Goal: Check status: Verify the current state of an ongoing process or item

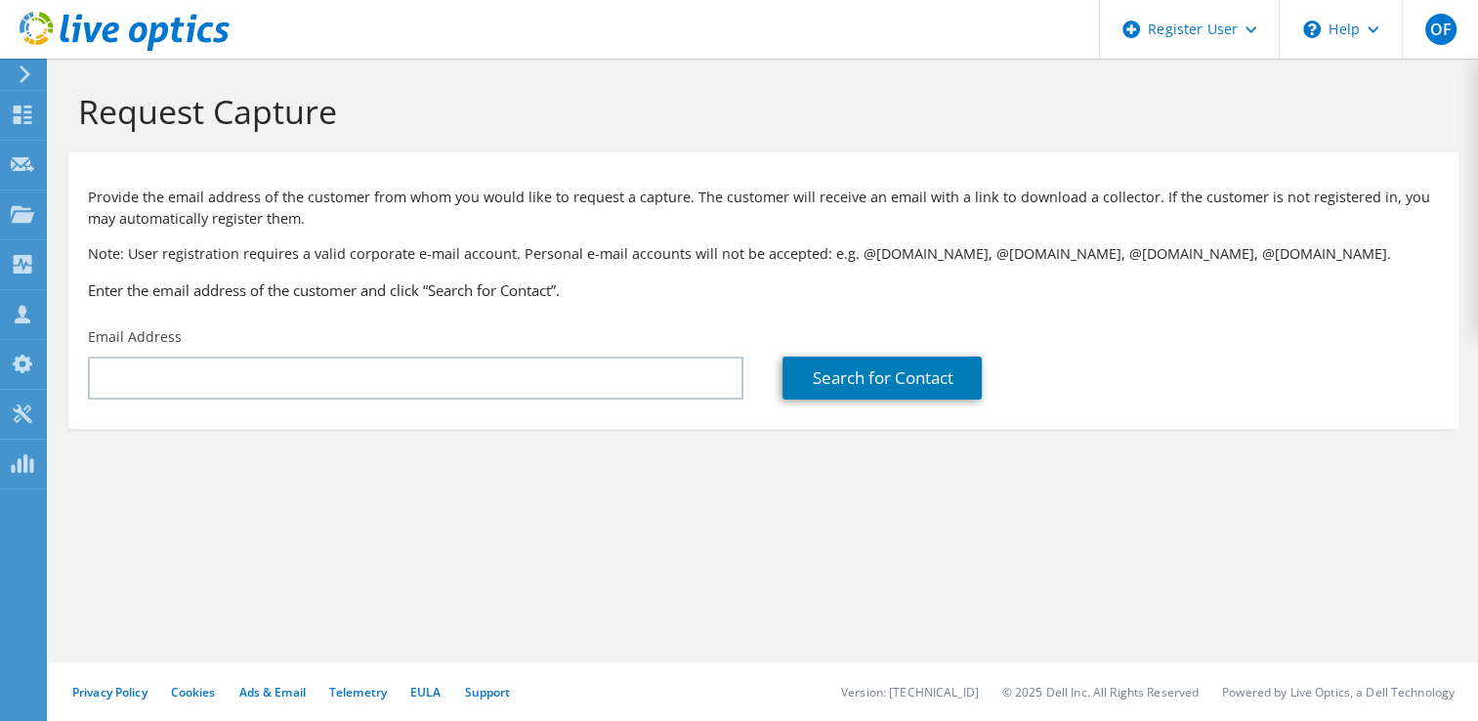
click at [108, 18] on icon at bounding box center [125, 32] width 210 height 40
click at [23, 116] on icon at bounding box center [22, 115] width 23 height 19
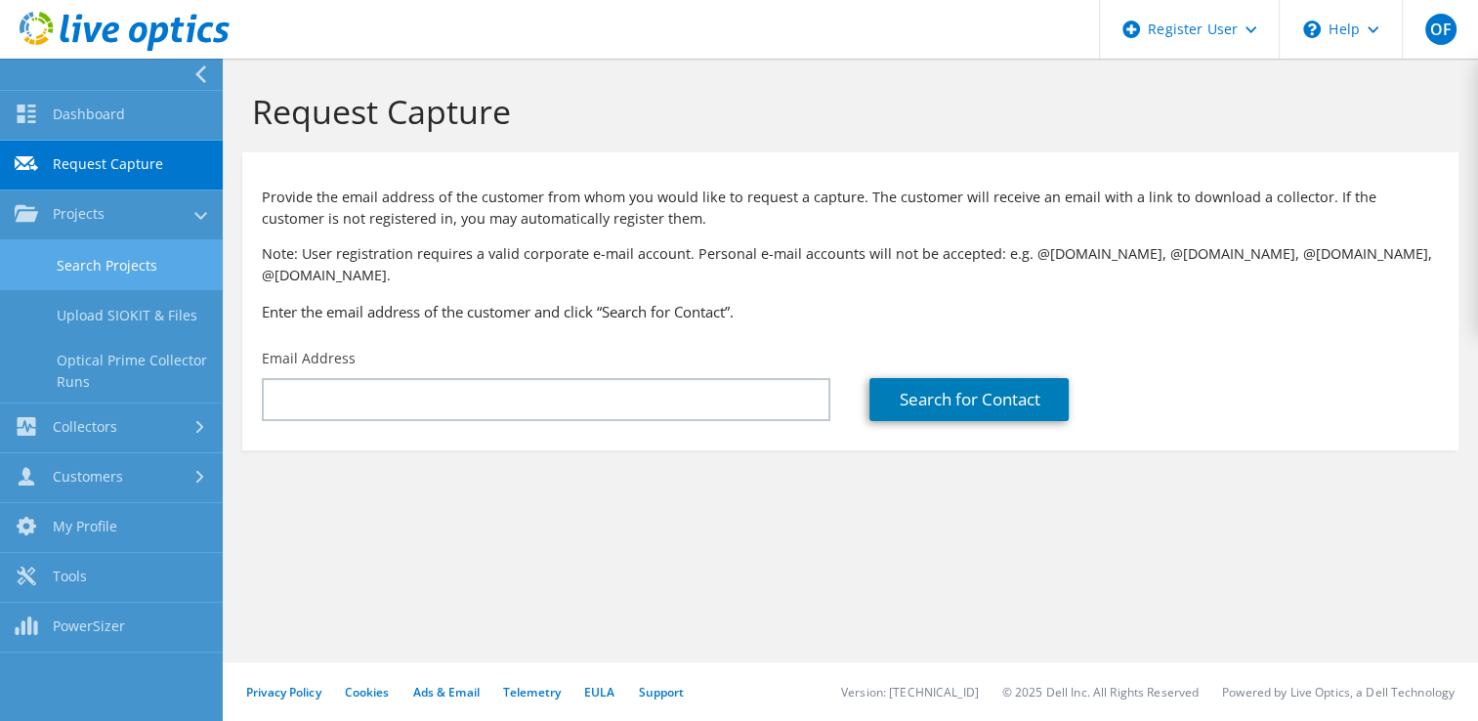
click at [95, 273] on link "Search Projects" at bounding box center [111, 265] width 223 height 50
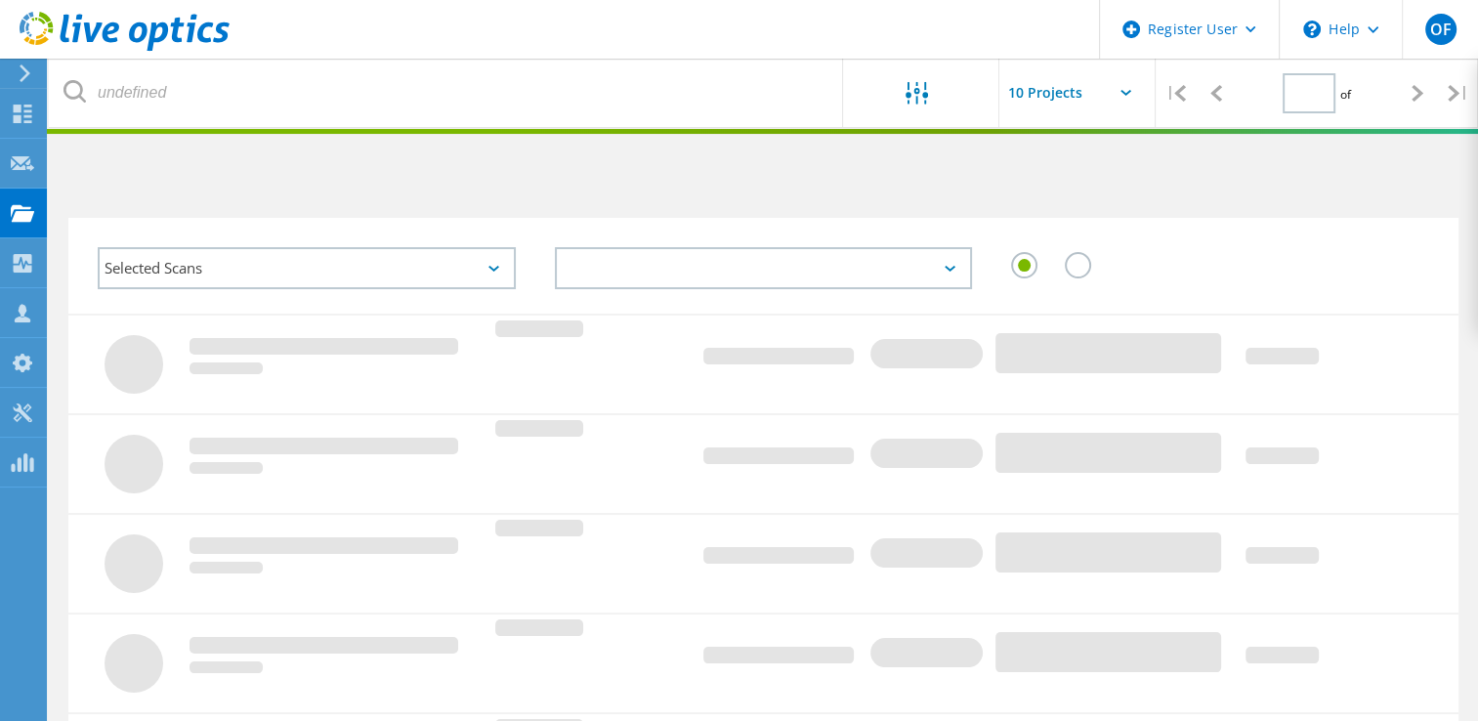
type input "1"
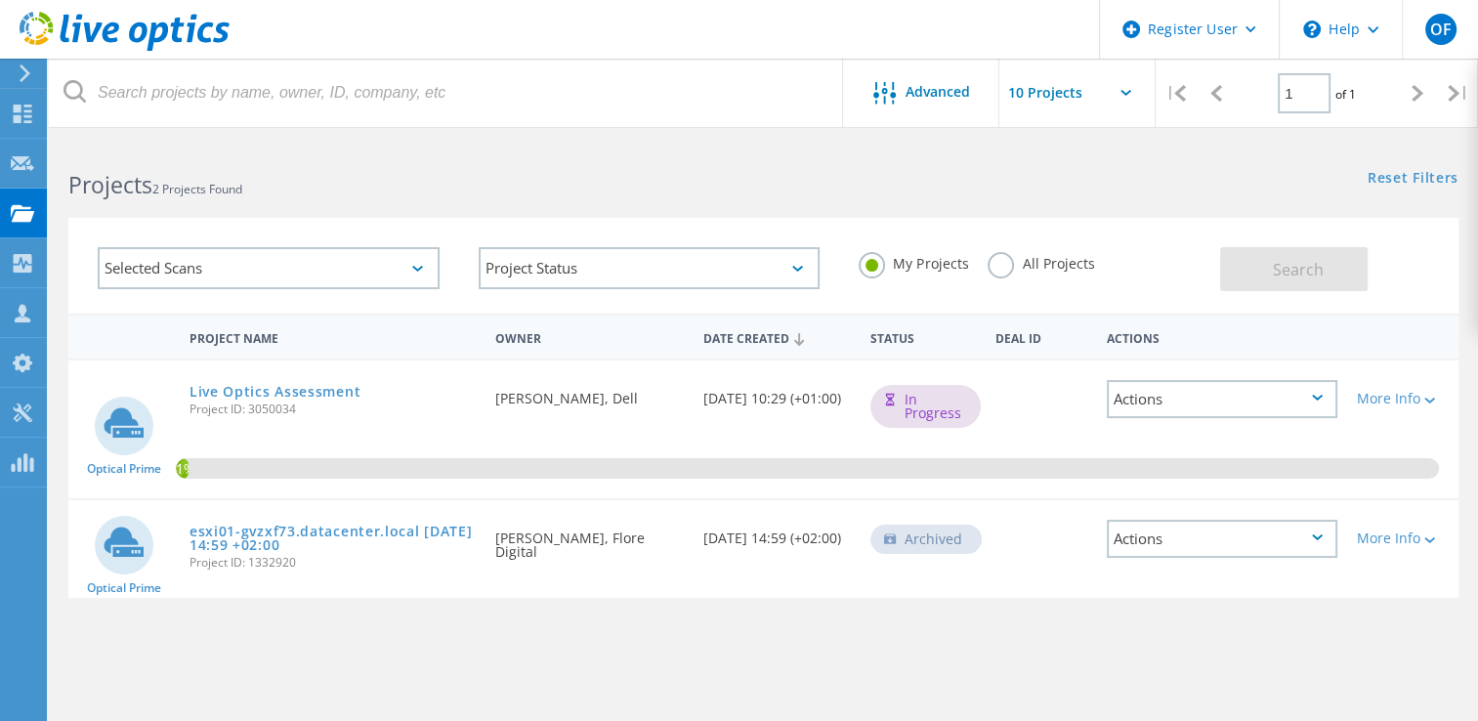
click at [1297, 382] on div "Actions" at bounding box center [1222, 399] width 231 height 38
click at [232, 404] on span "Project ID: 3050034" at bounding box center [333, 410] width 286 height 12
click at [239, 393] on link "Live Optics Assessment" at bounding box center [275, 392] width 171 height 14
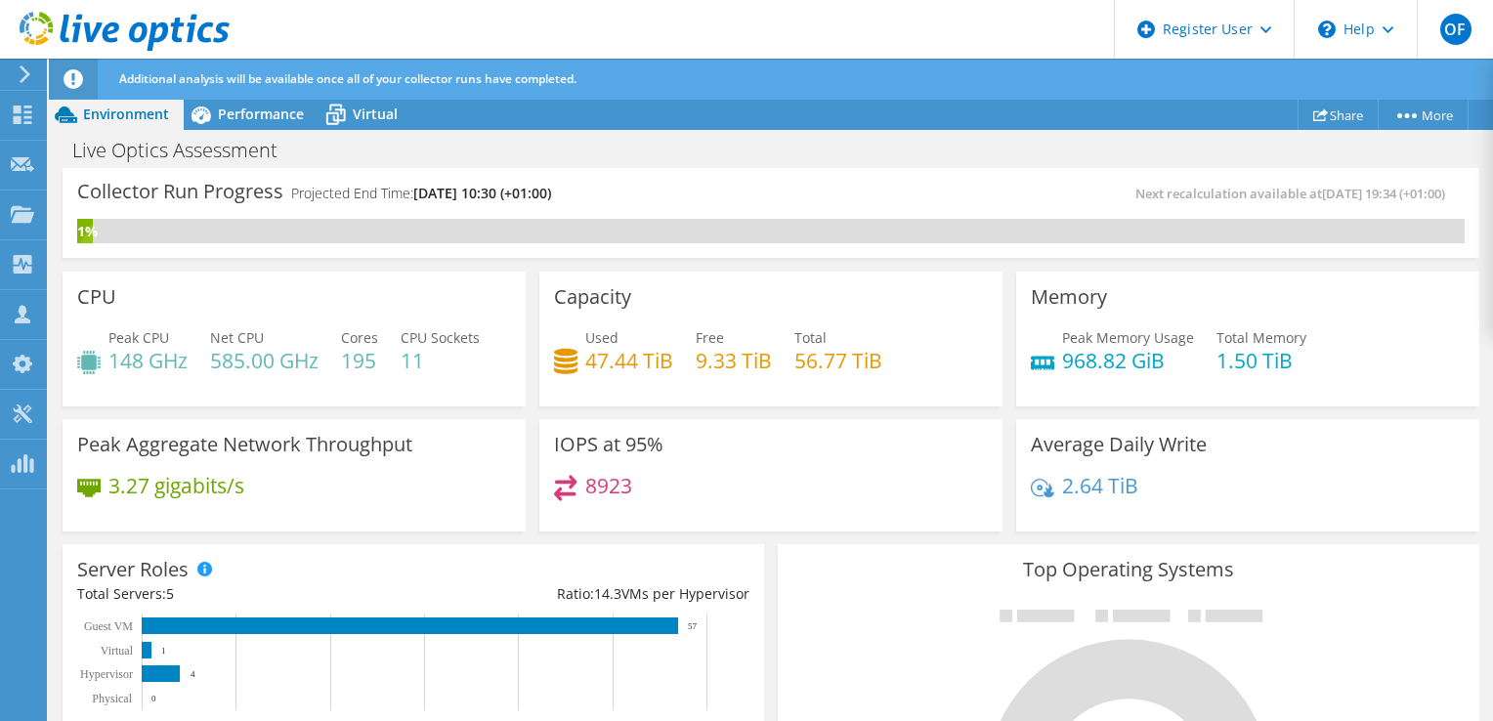
click at [239, 393] on div "CPU Peak CPU 148 GHz Net CPU 585.00 GHz Cores 195 CPU Sockets 11" at bounding box center [294, 339] width 463 height 135
click at [265, 123] on span "Performance" at bounding box center [261, 114] width 86 height 19
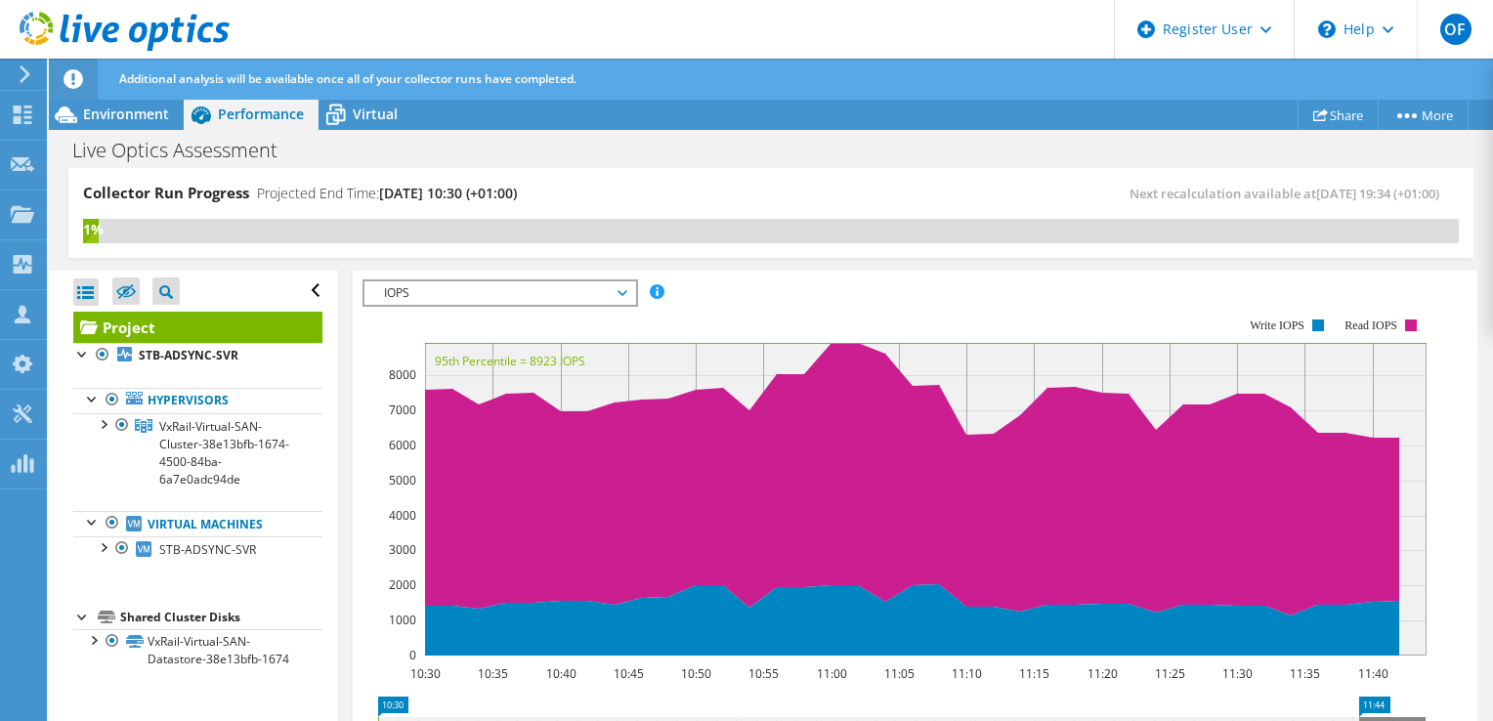
scroll to position [430, 0]
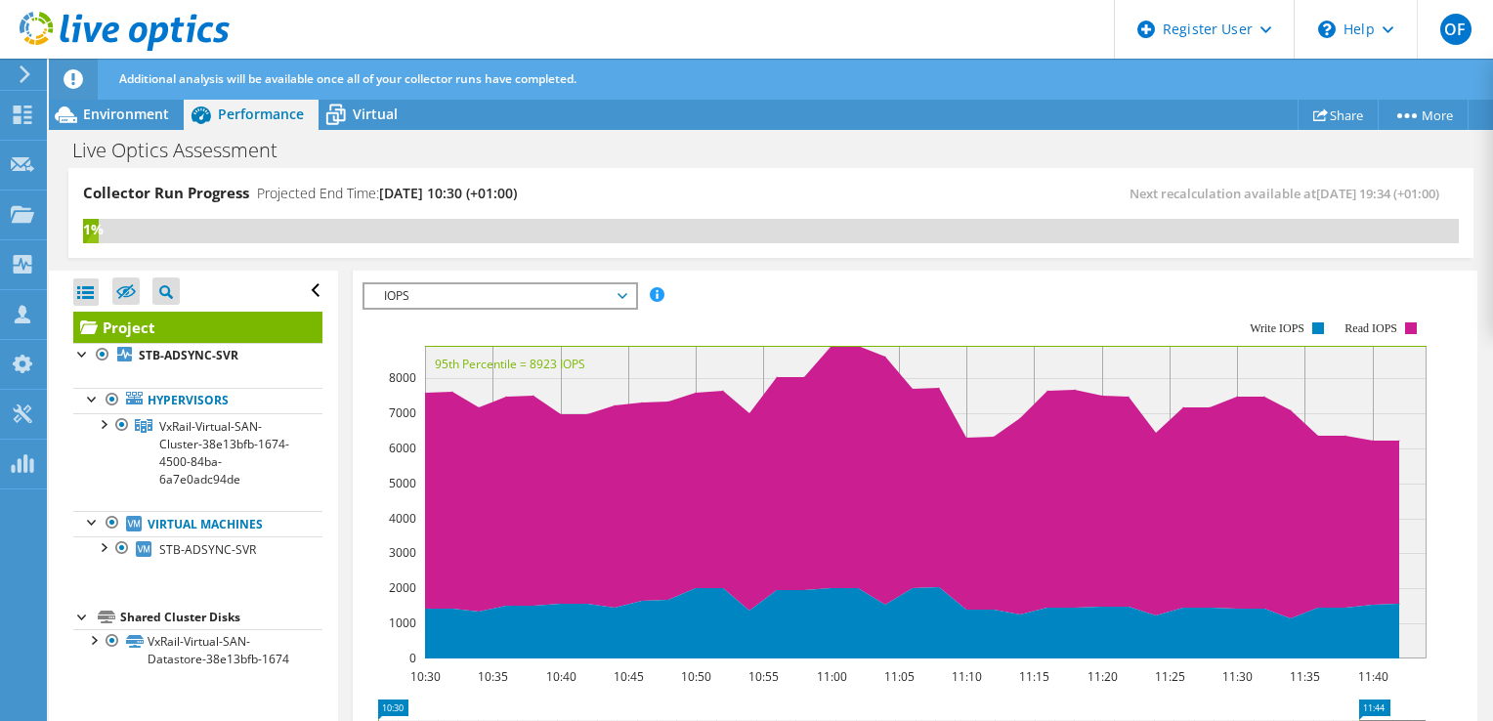
click at [483, 284] on span "IOPS" at bounding box center [499, 295] width 251 height 23
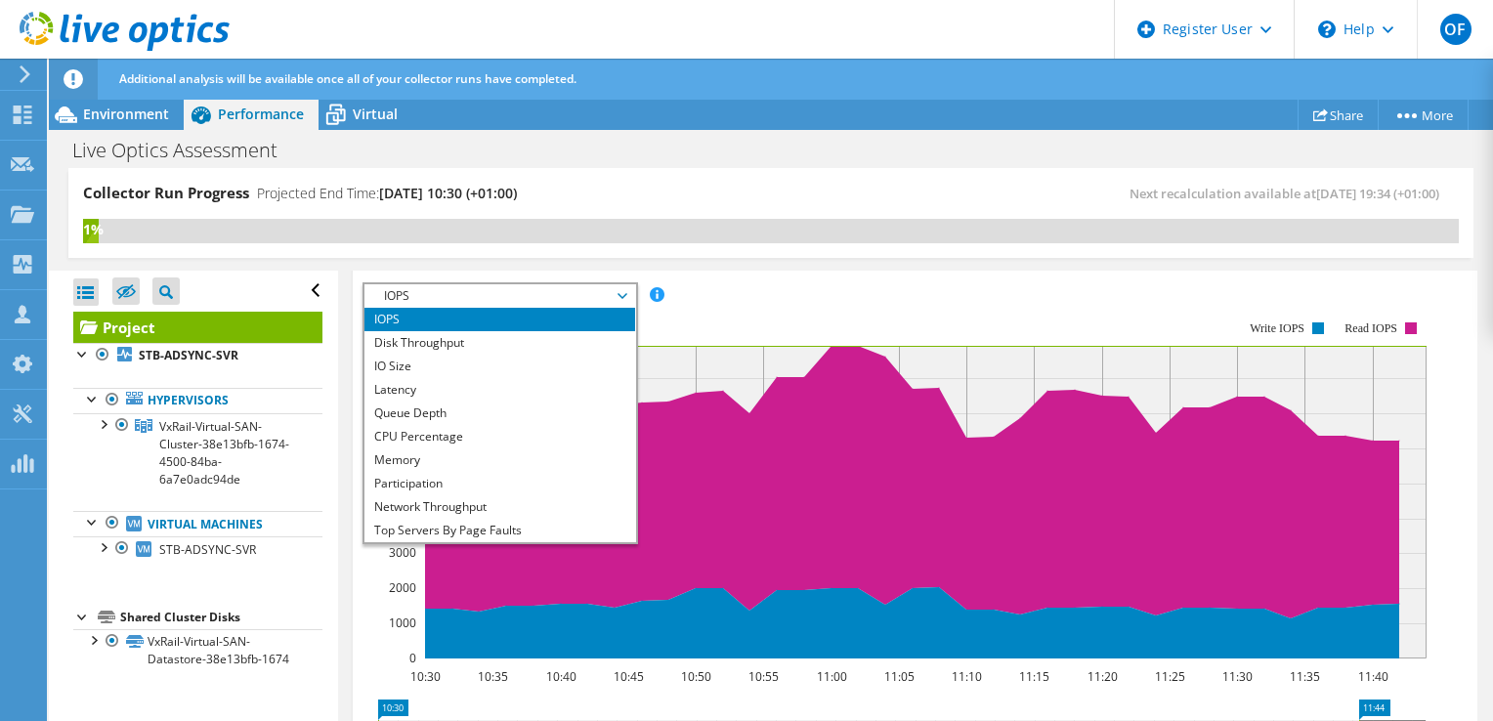
click at [483, 284] on span "IOPS" at bounding box center [499, 295] width 251 height 23
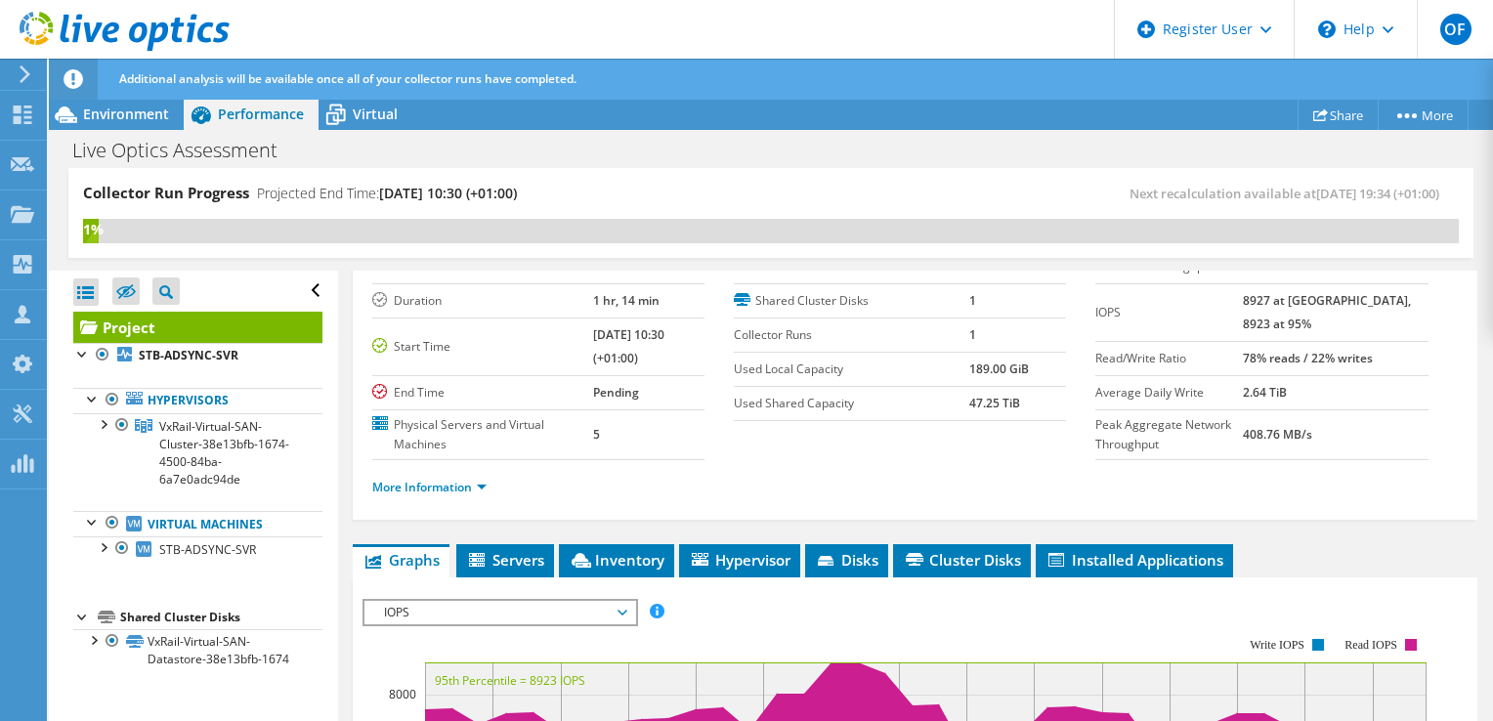
scroll to position [113, 0]
click at [495, 550] on span "Servers" at bounding box center [505, 560] width 78 height 20
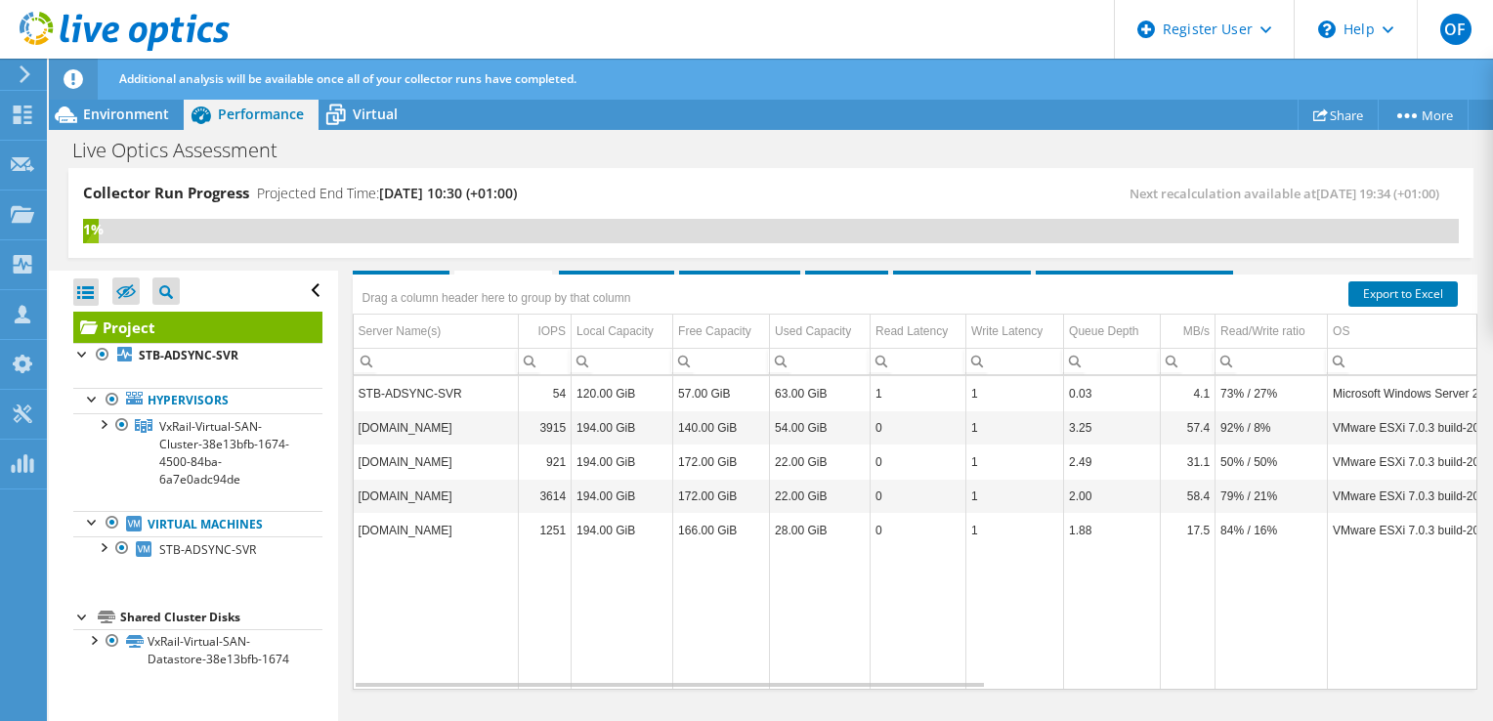
scroll to position [0, 0]
